Goal: Transaction & Acquisition: Purchase product/service

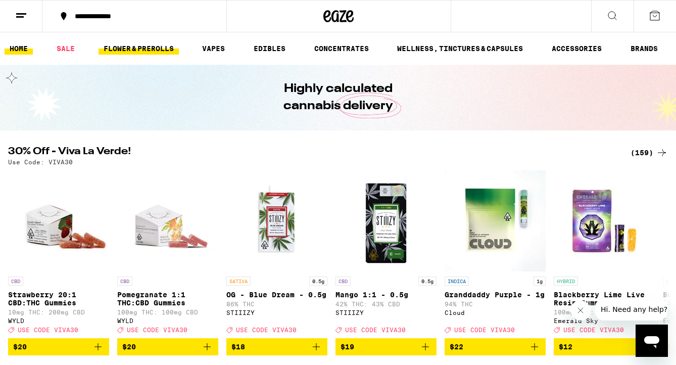
click at [151, 49] on link "FLOWER & PREROLLS" at bounding box center [139, 48] width 80 height 12
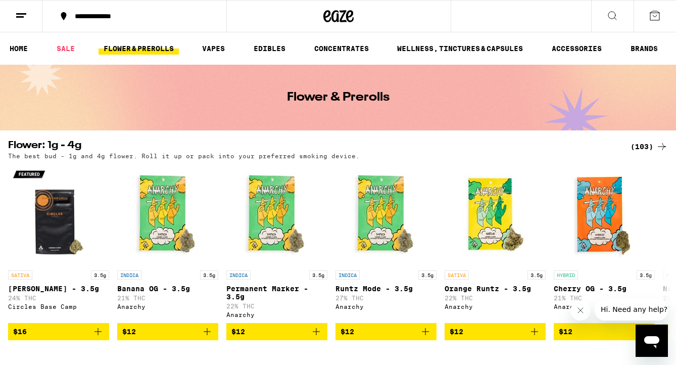
click at [655, 145] on div "(103)" at bounding box center [649, 146] width 37 height 12
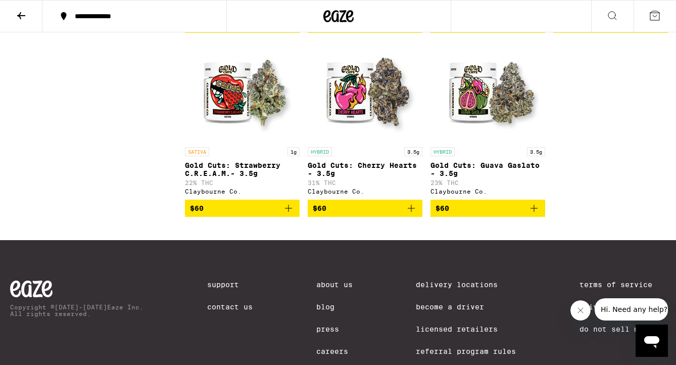
scroll to position [4649, 0]
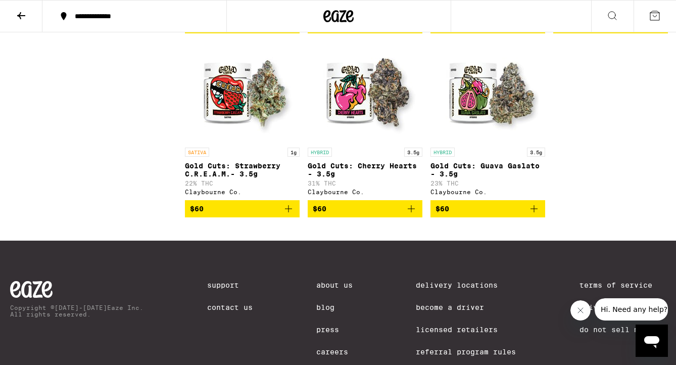
click at [412, 215] on icon "Add to bag" at bounding box center [411, 209] width 12 height 12
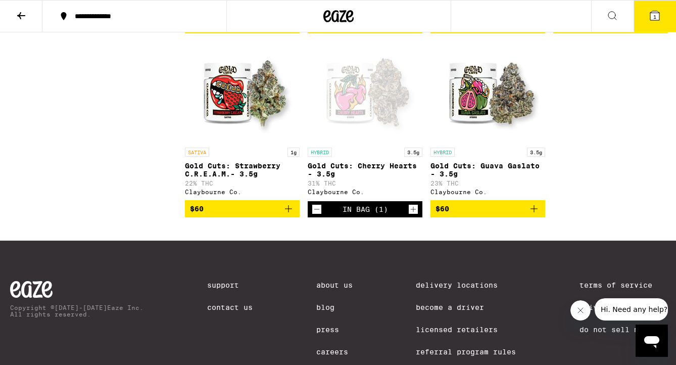
click at [414, 215] on icon "Increment" at bounding box center [413, 209] width 9 height 12
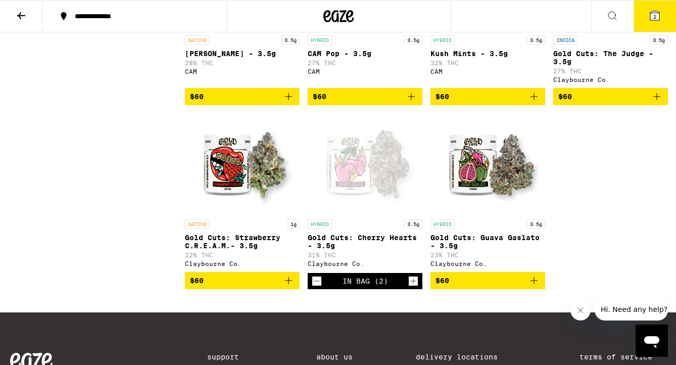
scroll to position [4577, 0]
click at [534, 103] on icon "Add to bag" at bounding box center [534, 96] width 12 height 12
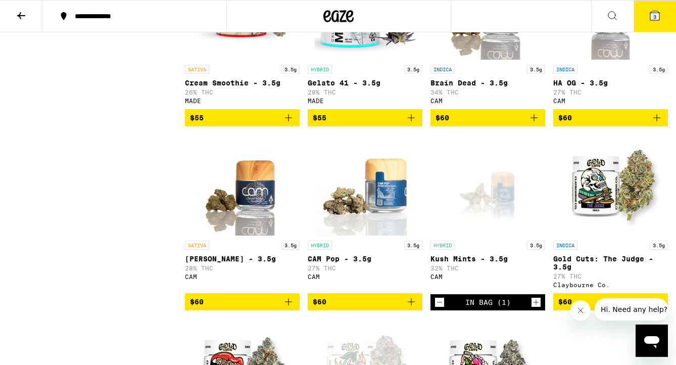
scroll to position [4372, 0]
click at [533, 121] on icon "Add to bag" at bounding box center [534, 117] width 7 height 7
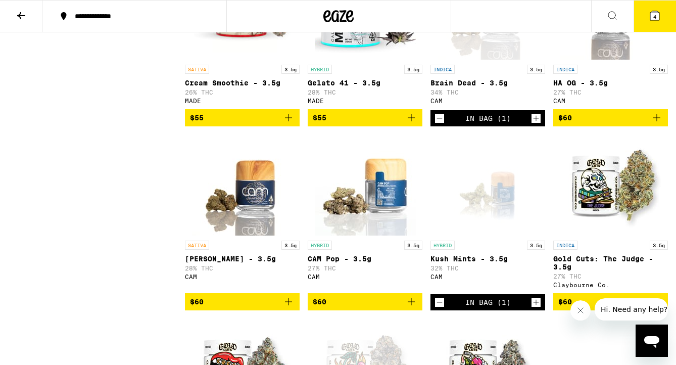
click at [653, 18] on span "4" at bounding box center [654, 17] width 3 height 6
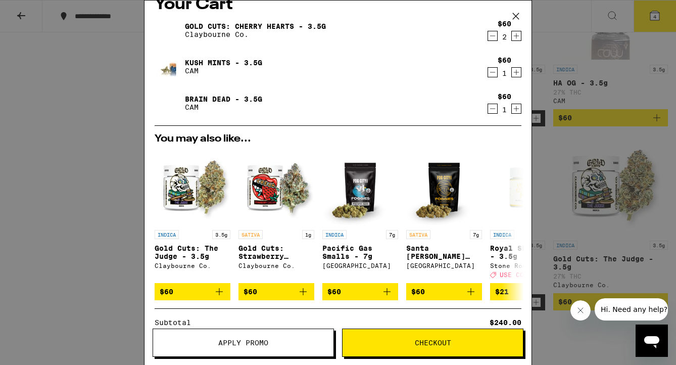
scroll to position [16, 0]
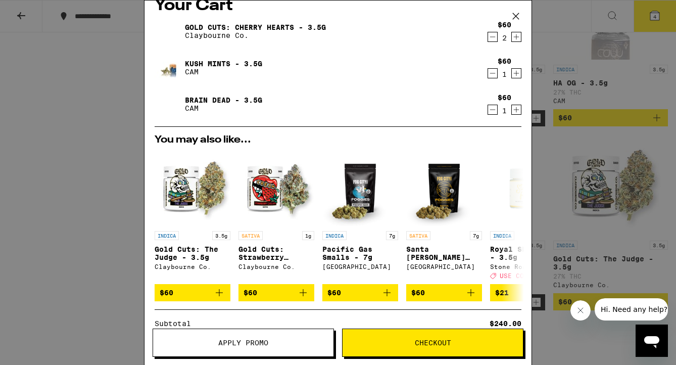
click at [245, 343] on span "Apply Promo" at bounding box center [243, 342] width 50 height 7
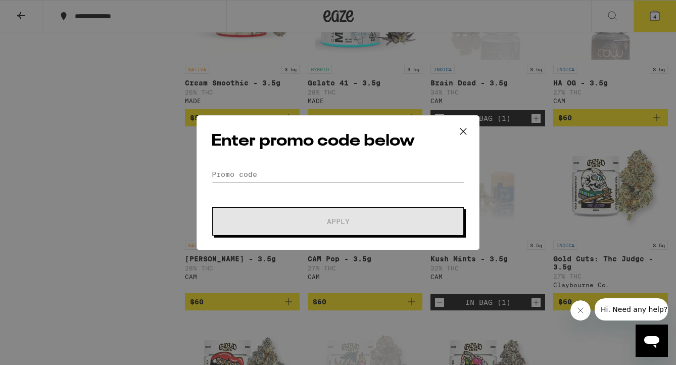
click at [464, 132] on icon at bounding box center [463, 131] width 6 height 6
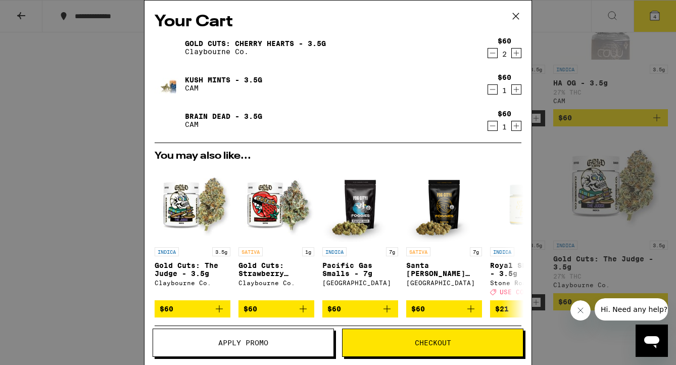
click at [407, 335] on button "Checkout" at bounding box center [432, 342] width 181 height 28
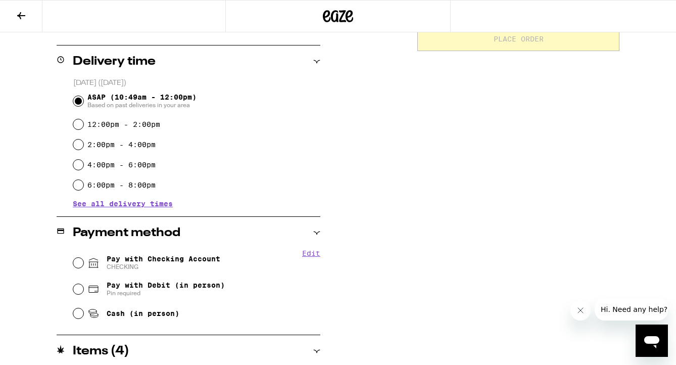
scroll to position [236, 0]
click at [76, 262] on input "Pay with Checking Account CHECKING" at bounding box center [78, 263] width 10 height 10
radio input "true"
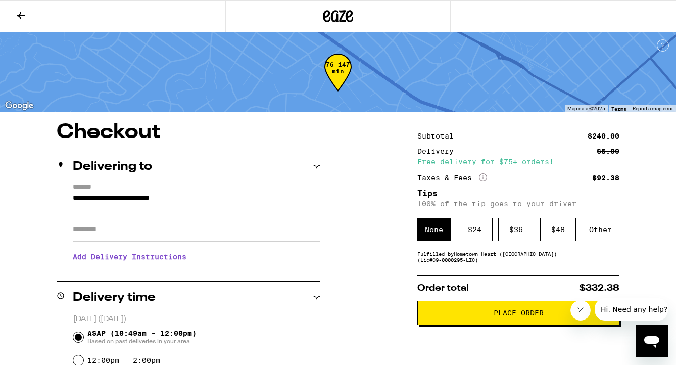
scroll to position [0, 0]
click at [602, 234] on div "Other" at bounding box center [601, 229] width 38 height 23
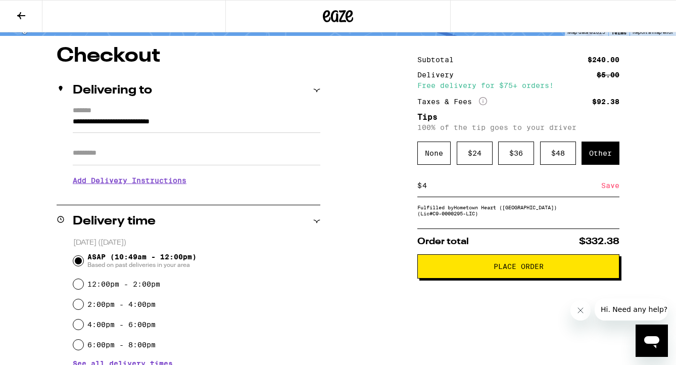
scroll to position [77, 0]
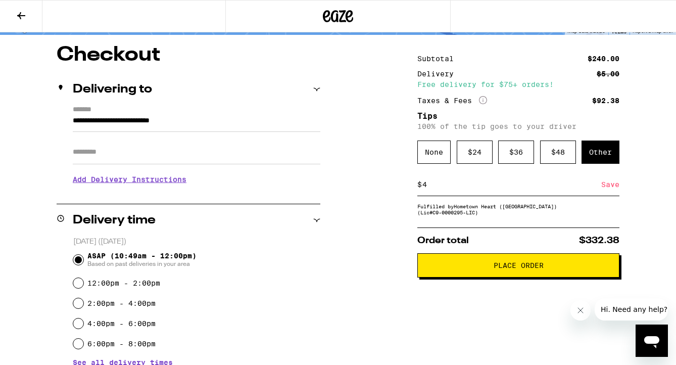
type input "4"
click at [483, 266] on button "Place Order" at bounding box center [518, 265] width 202 height 24
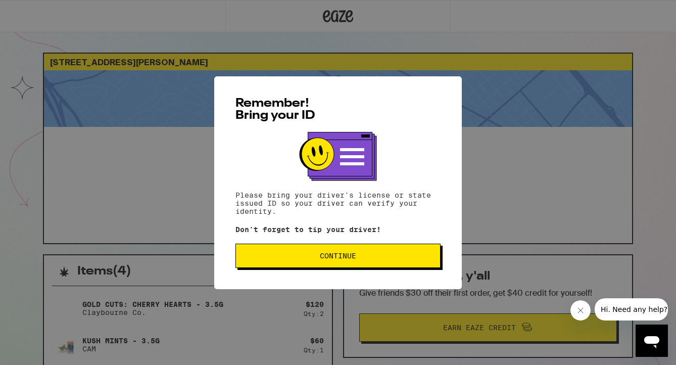
click at [340, 257] on span "Continue" at bounding box center [338, 255] width 36 height 7
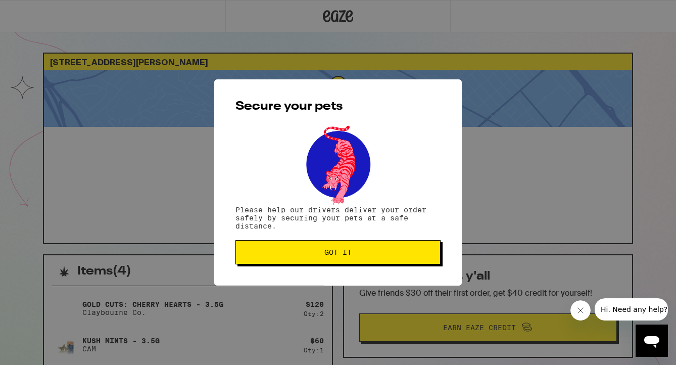
click at [320, 254] on span "Got it" at bounding box center [338, 252] width 188 height 7
